Goal: Find specific page/section: Find specific page/section

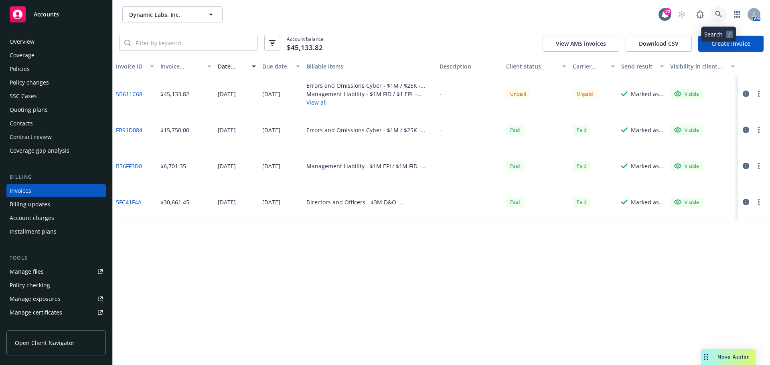
click at [715, 14] on icon at bounding box center [718, 14] width 7 height 7
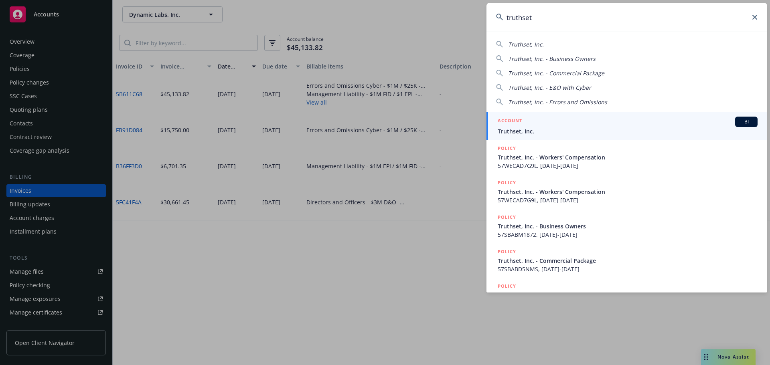
type input "truthset"
click at [590, 127] on div "ACCOUNT BI" at bounding box center [628, 122] width 260 height 10
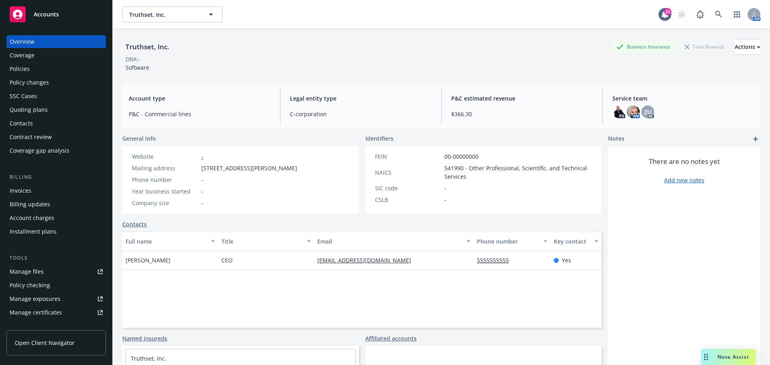
click at [50, 63] on div "Policies" at bounding box center [56, 69] width 93 height 13
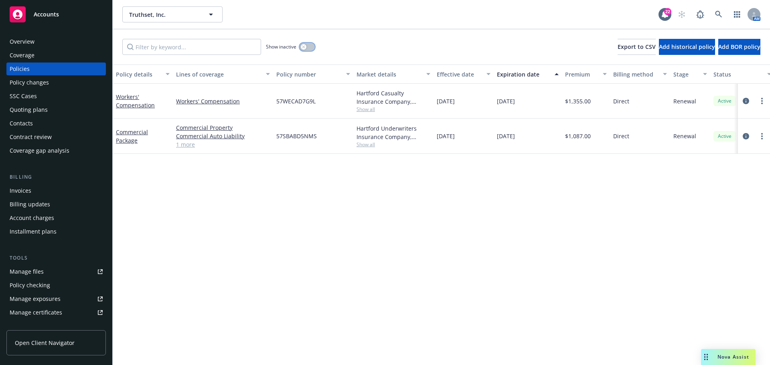
click at [302, 45] on icon "button" at bounding box center [303, 46] width 3 height 3
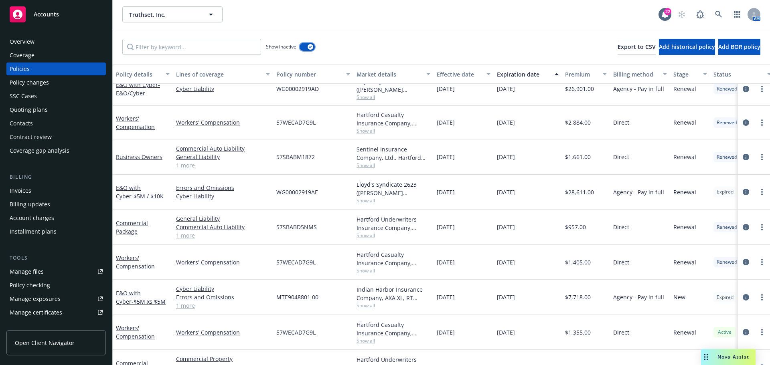
scroll to position [262, 0]
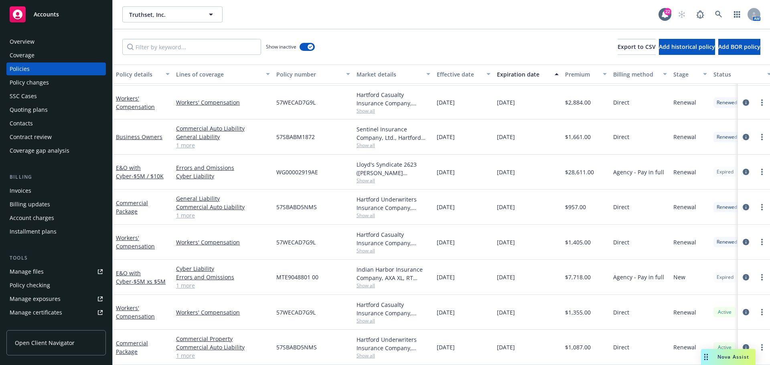
click at [473, 14] on div "Truthset, Inc. Truthset, Inc." at bounding box center [390, 14] width 536 height 16
click at [10, 103] on div "Quoting plans" at bounding box center [29, 109] width 38 height 13
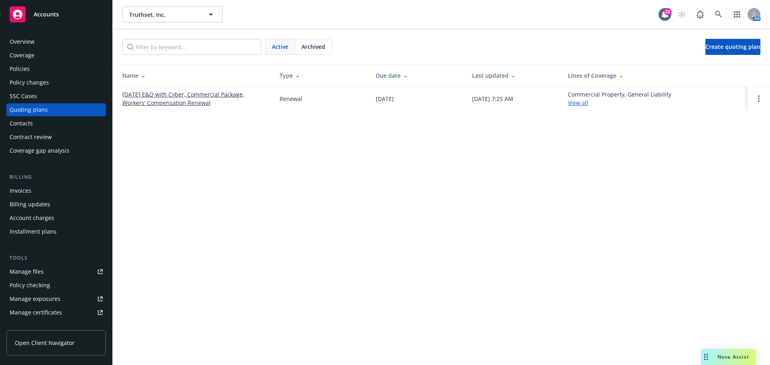
click at [160, 107] on link "[DATE] E&O with Cyber, Commercial Package, Workers' Compensation Renewal" at bounding box center [194, 98] width 144 height 17
